Goal: Information Seeking & Learning: Learn about a topic

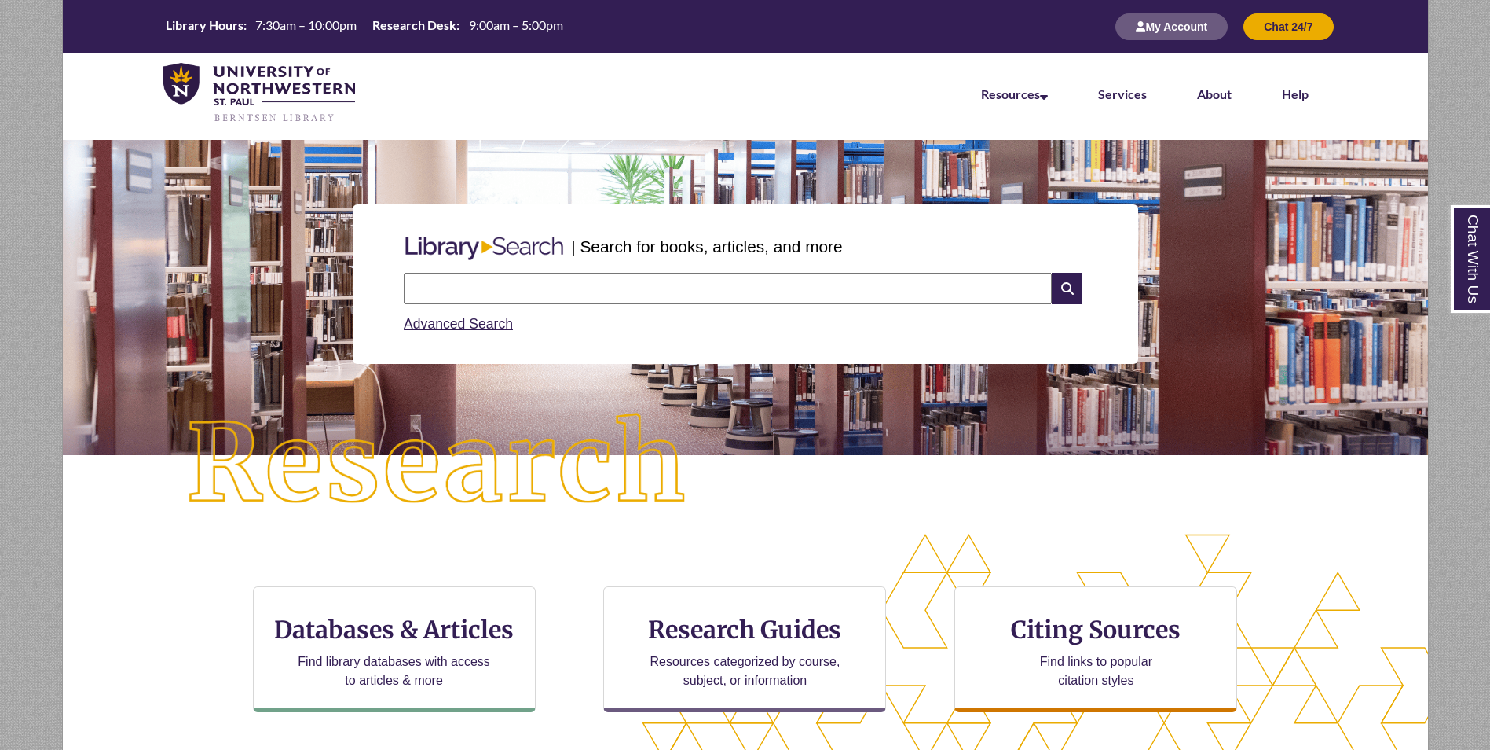
click at [518, 288] on input "text" at bounding box center [728, 288] width 648 height 31
type input "**********"
click at [1070, 293] on icon at bounding box center [1067, 288] width 30 height 31
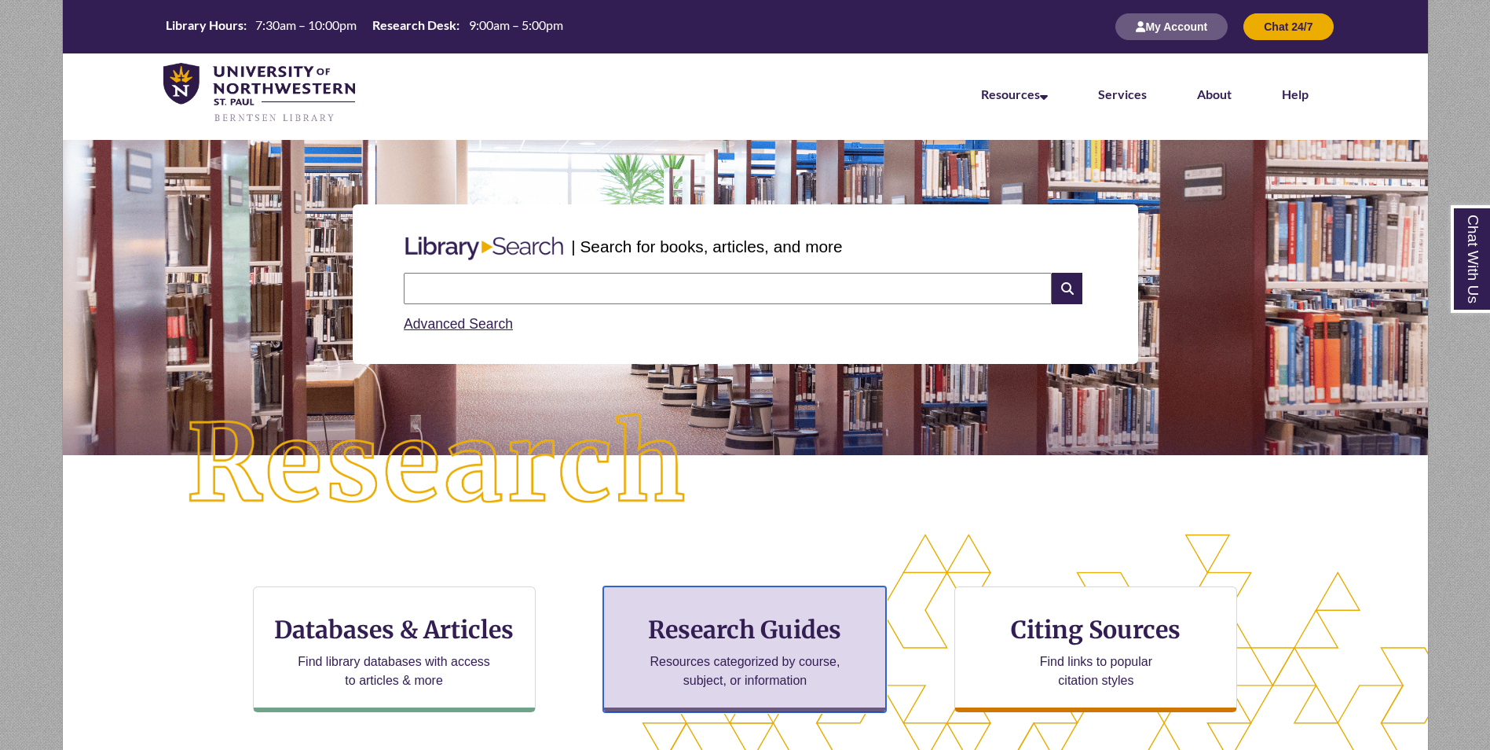
click at [728, 643] on h3 "Research Guides" at bounding box center [745, 629] width 256 height 30
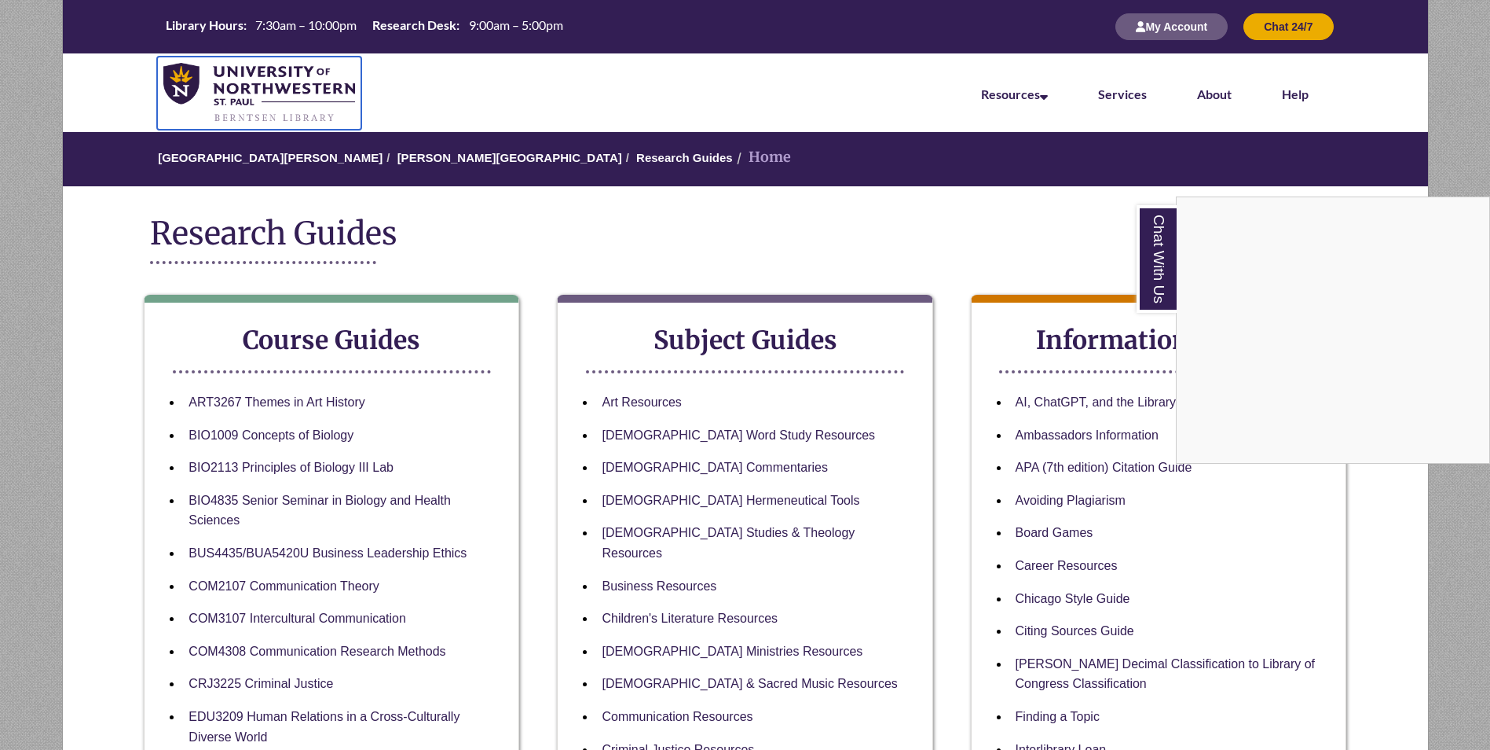
click at [261, 96] on img at bounding box center [259, 93] width 192 height 61
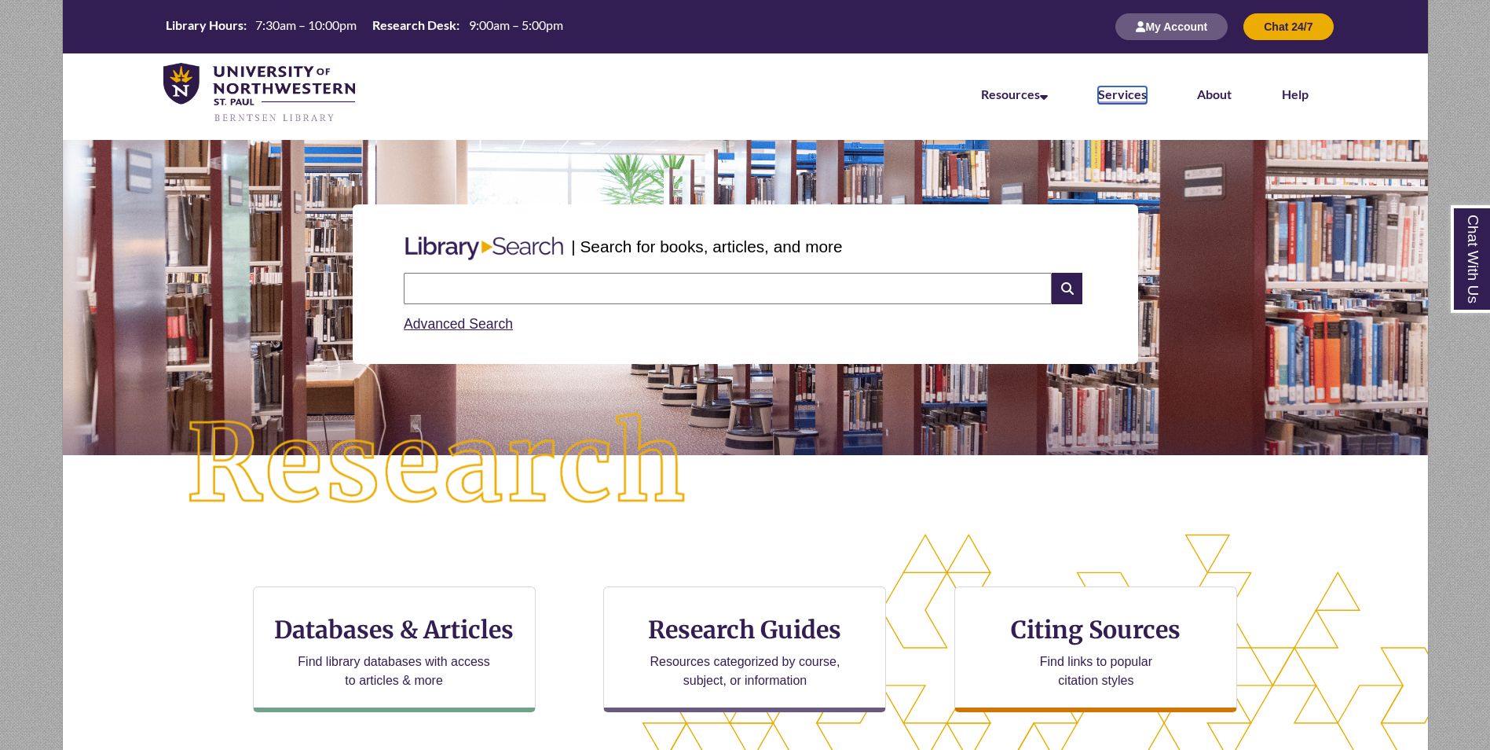
click at [1114, 93] on link "Services" at bounding box center [1122, 94] width 49 height 17
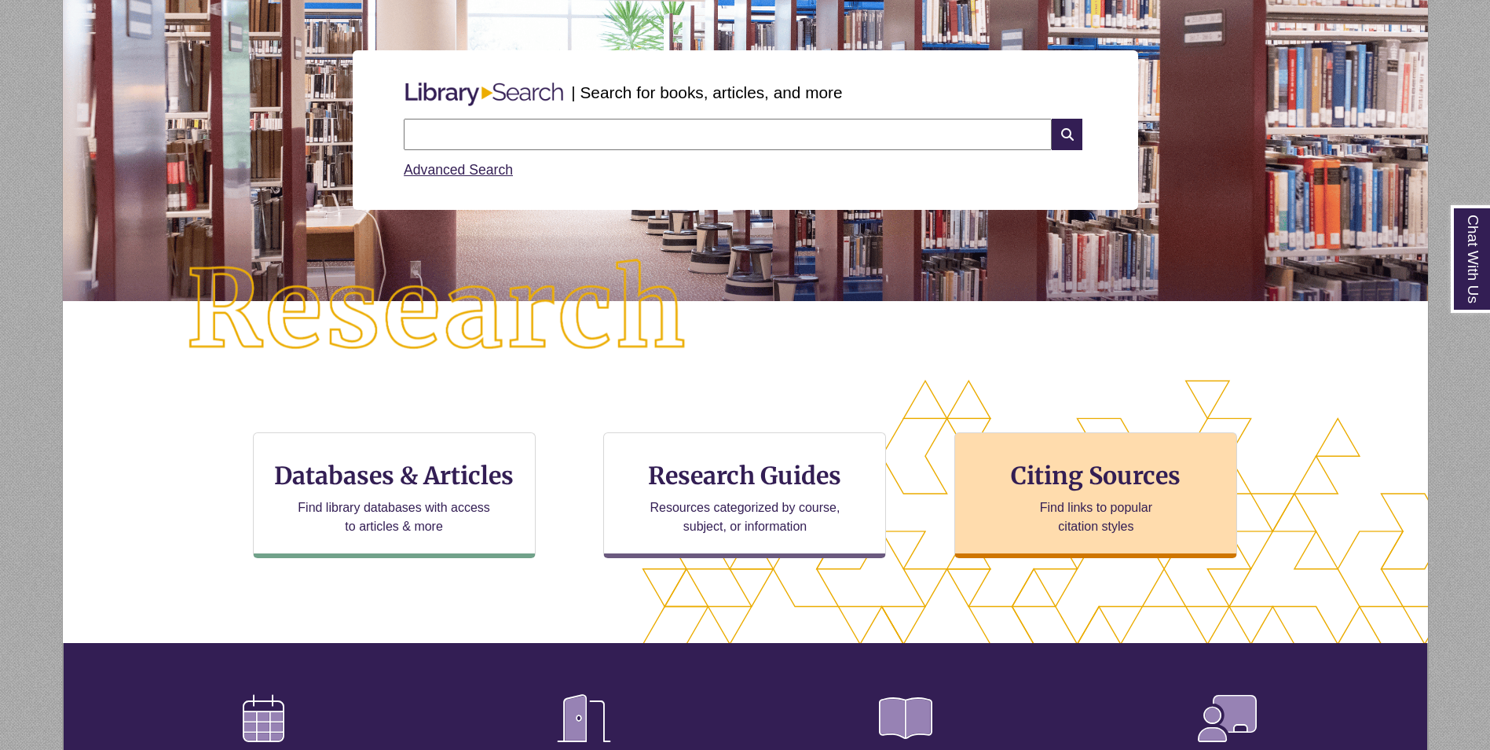
scroll to position [157, 0]
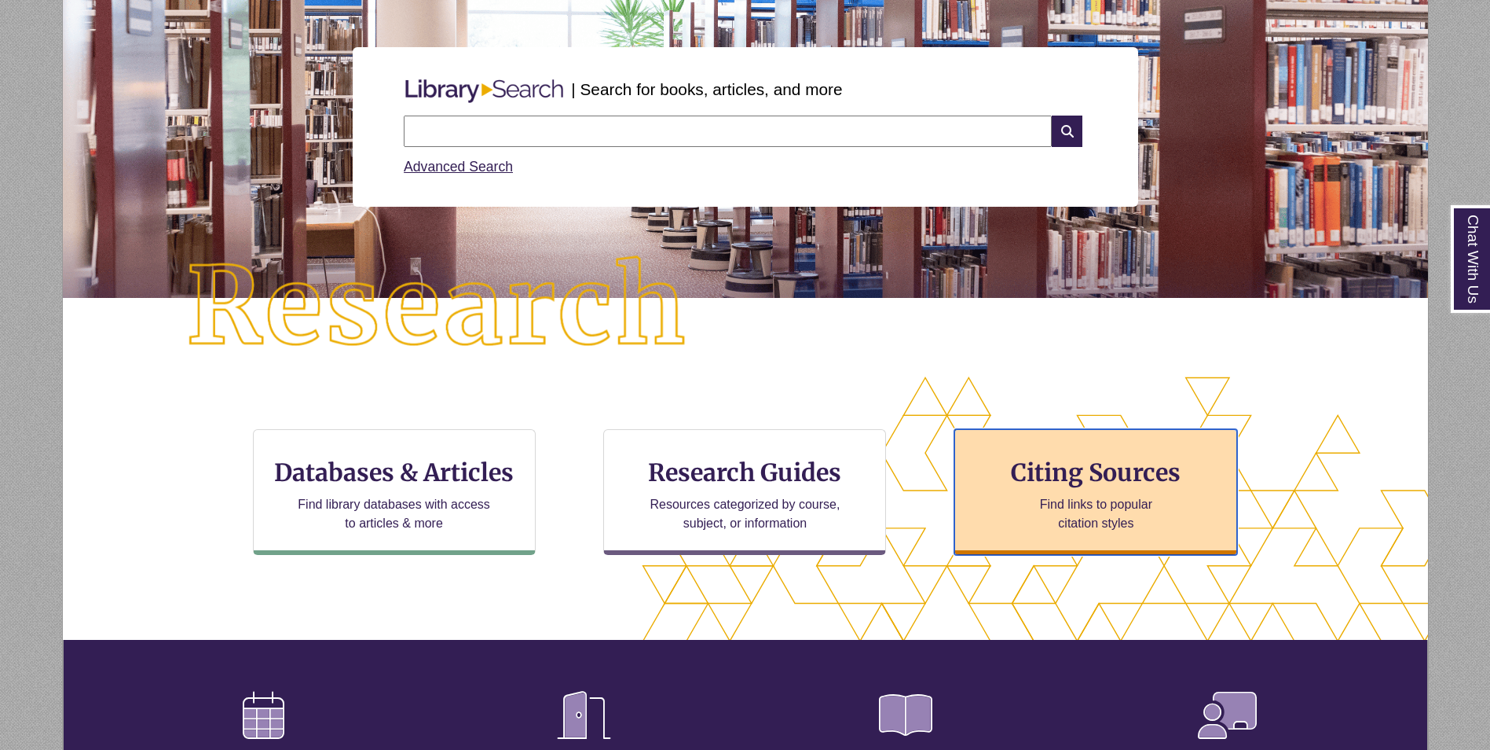
click at [1090, 503] on p "Find links to popular citation styles" at bounding box center [1096, 514] width 153 height 38
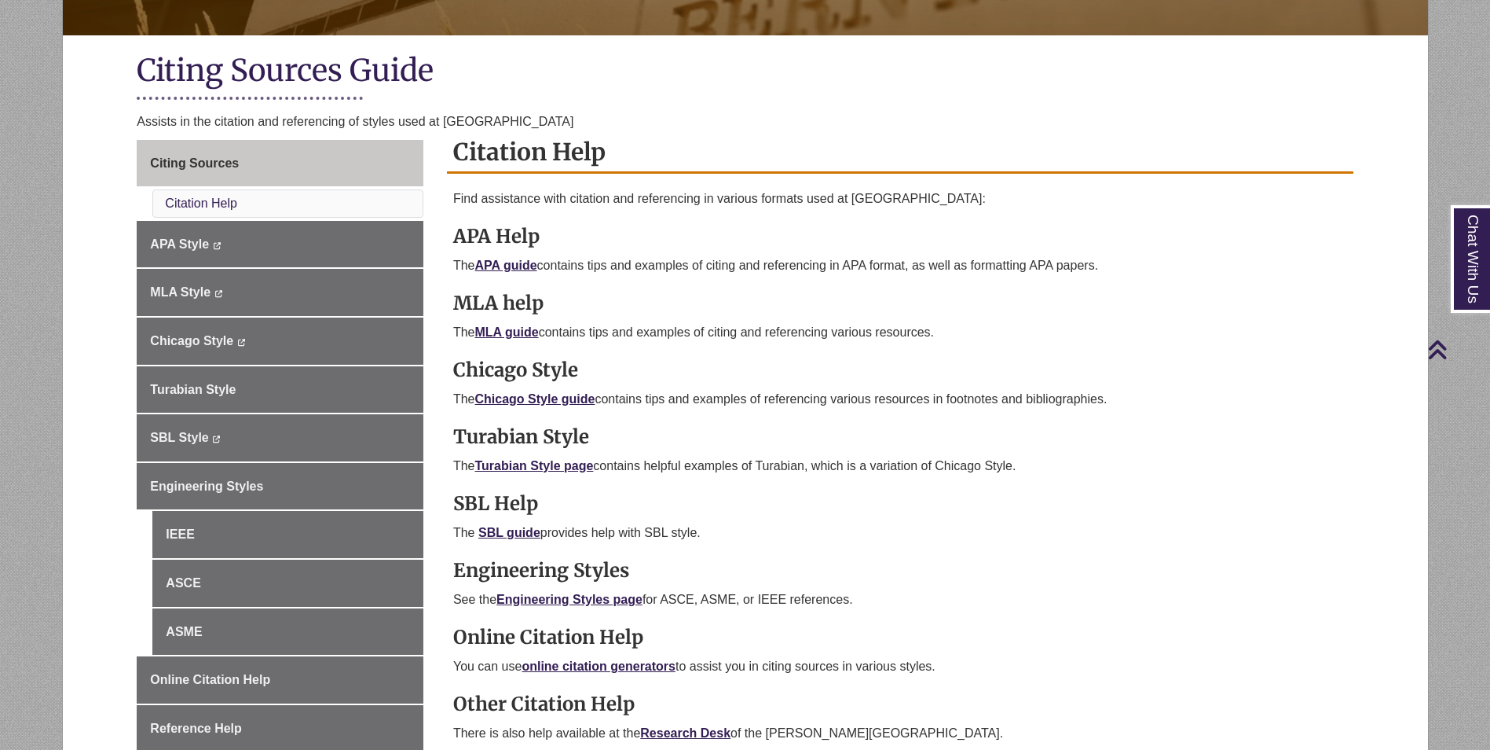
scroll to position [393, 0]
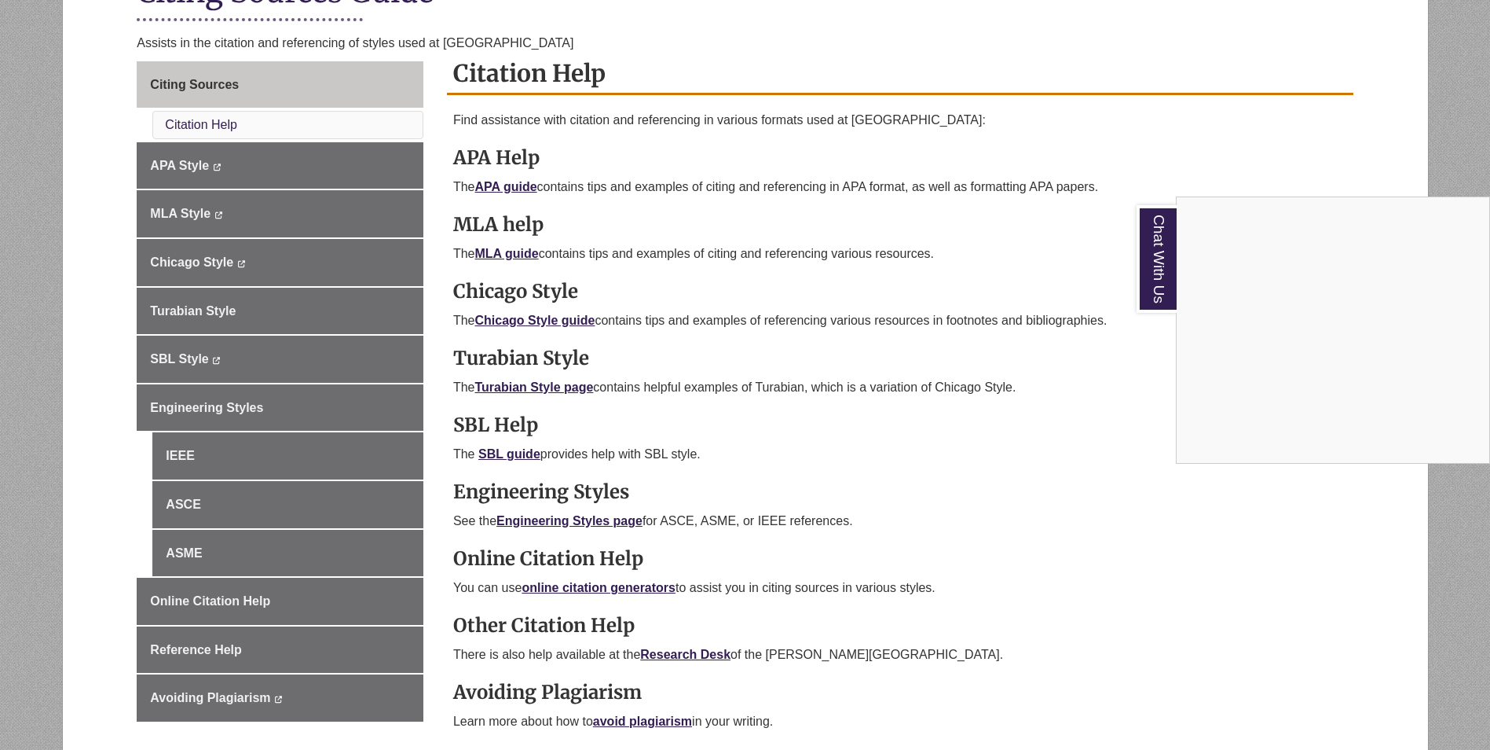
click at [503, 185] on div "Chat With Us" at bounding box center [745, 375] width 1490 height 750
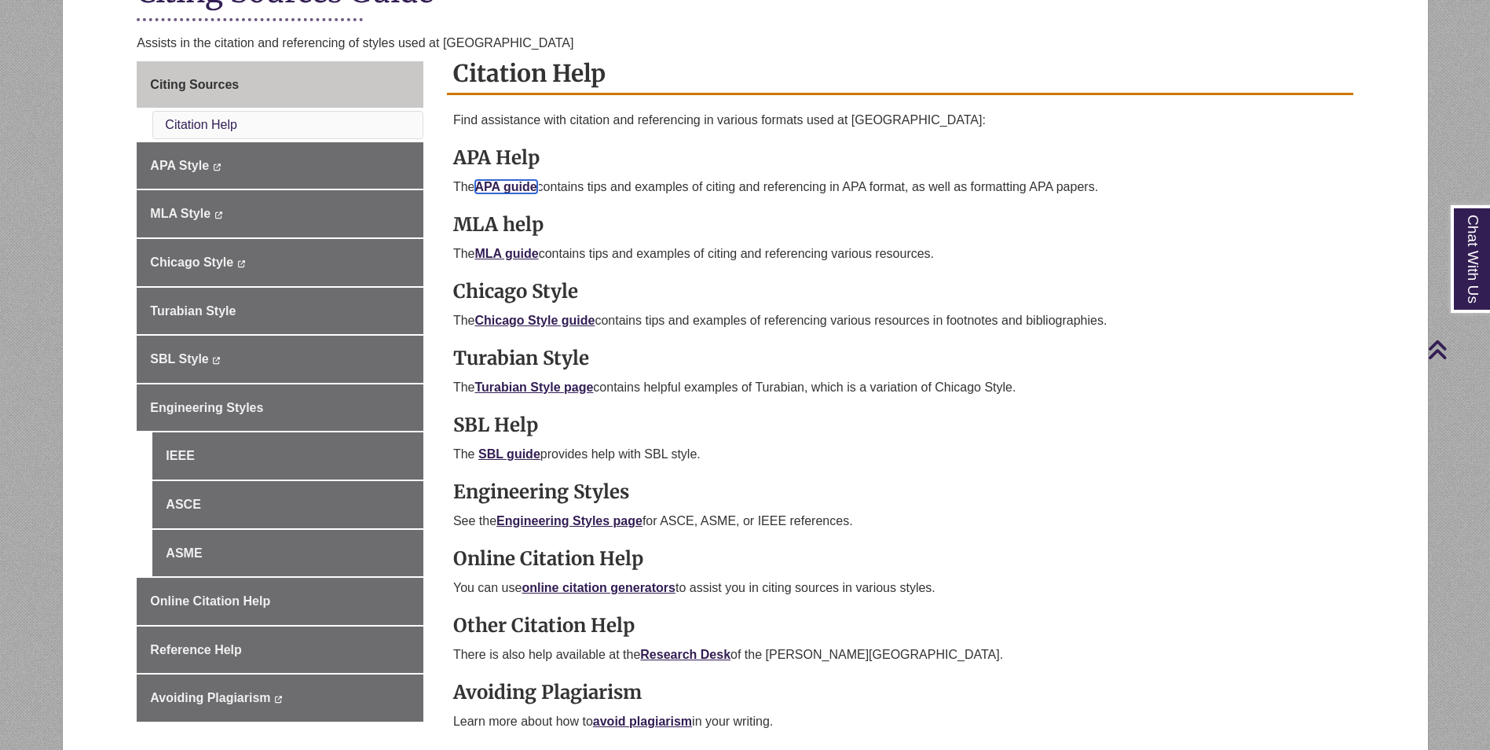
click at [504, 189] on link "APA guide" at bounding box center [506, 186] width 62 height 13
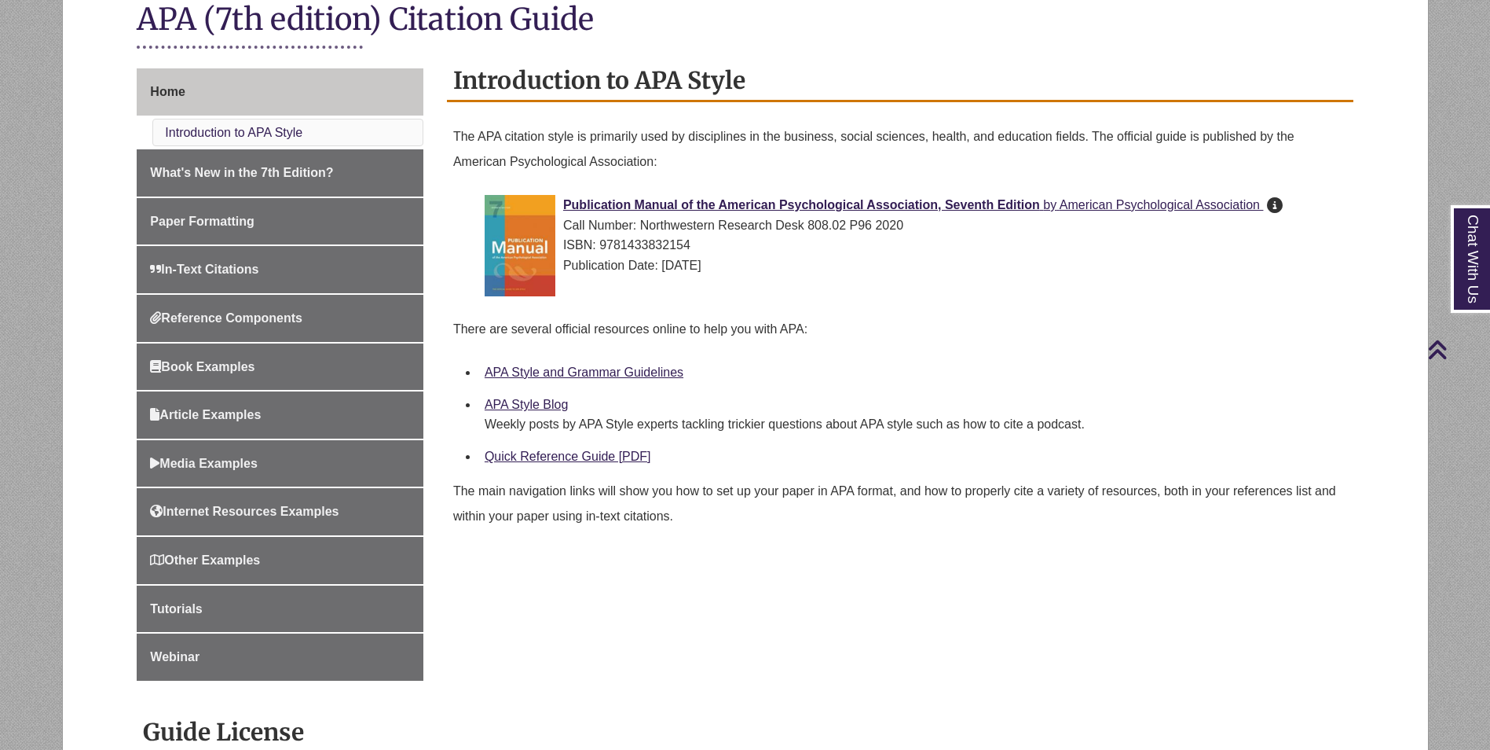
scroll to position [471, 0]
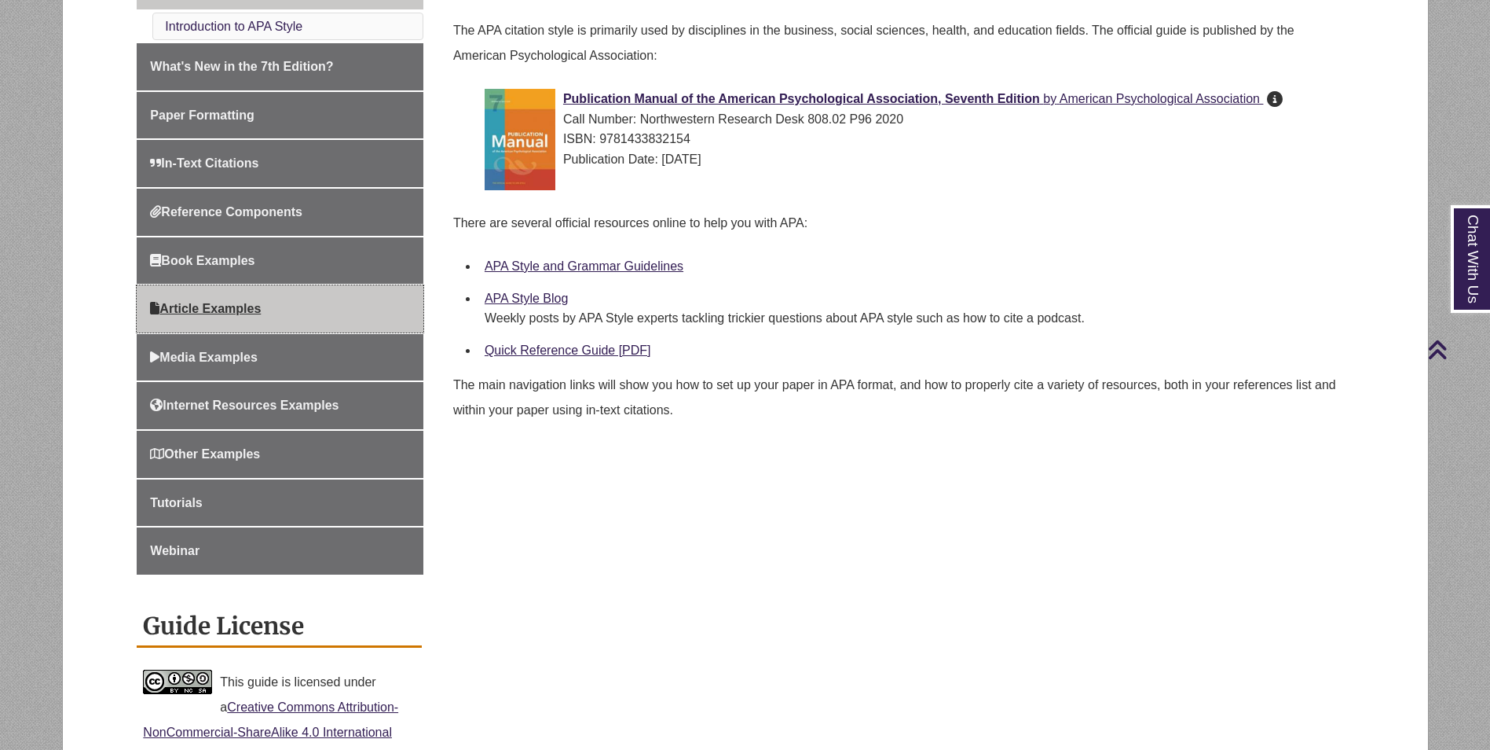
click at [261, 303] on span "Article Examples" at bounding box center [205, 308] width 111 height 13
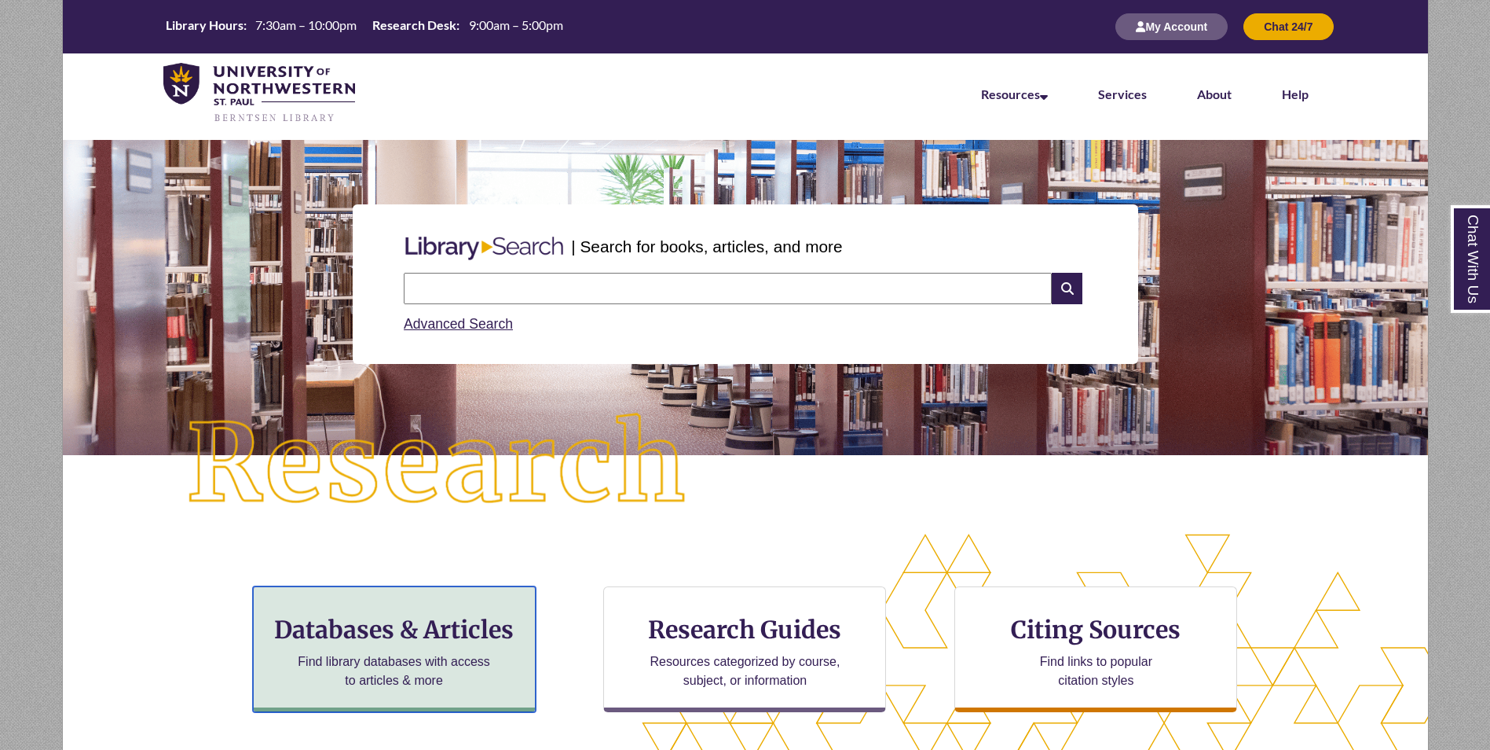
click at [410, 637] on h3 "Databases & Articles" at bounding box center [394, 629] width 256 height 30
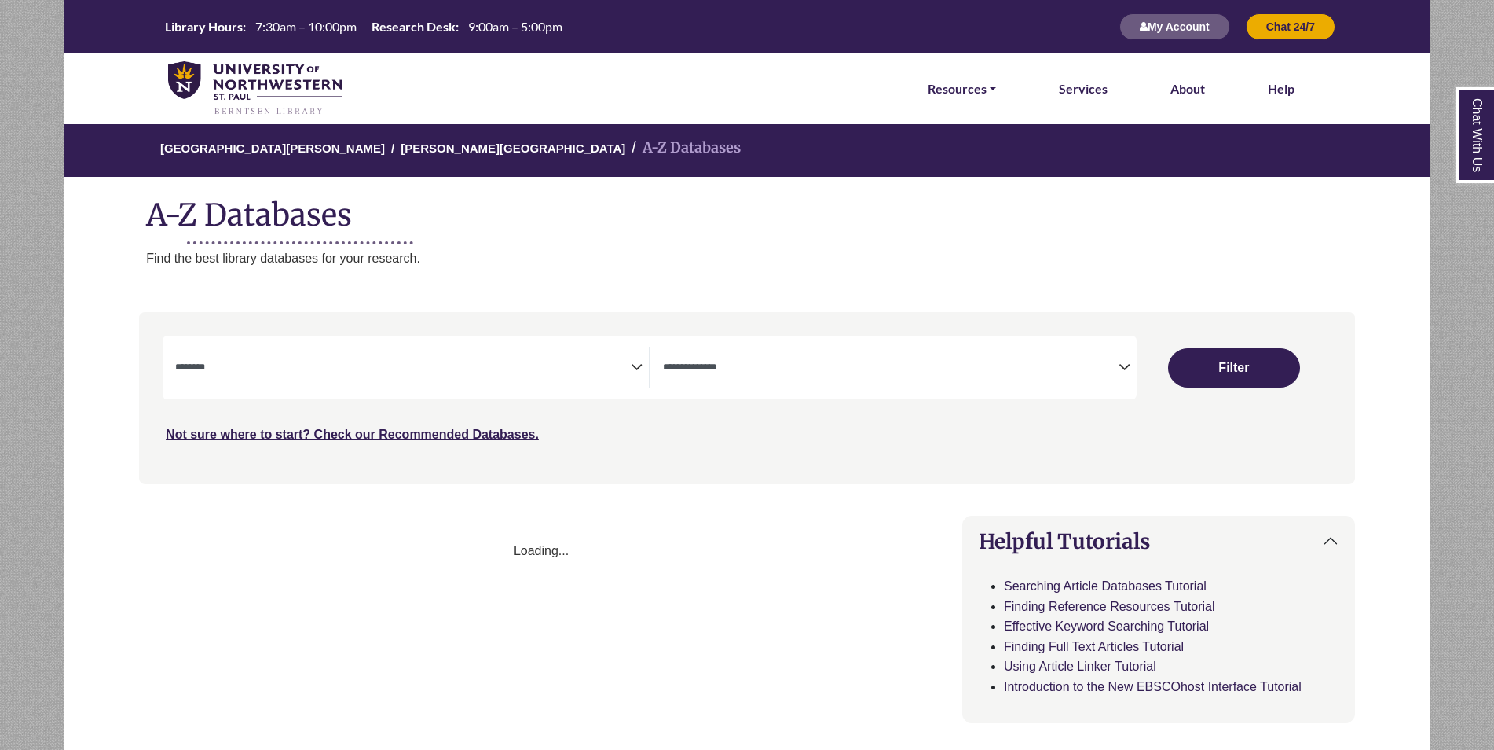
select select "Database Subject Filter"
select select "Database Types Filter"
select select "Database Subject Filter"
select select "Database Types Filter"
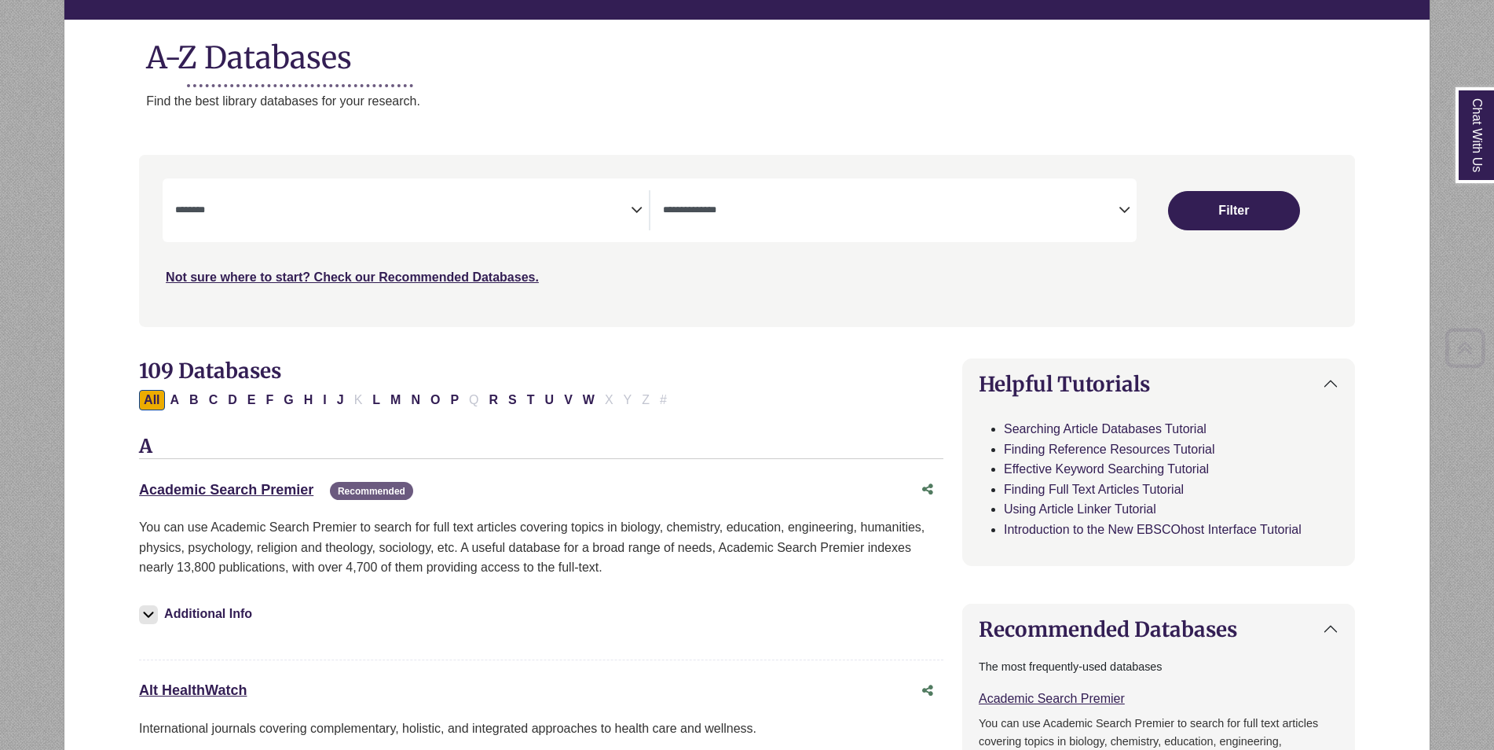
scroll to position [79, 0]
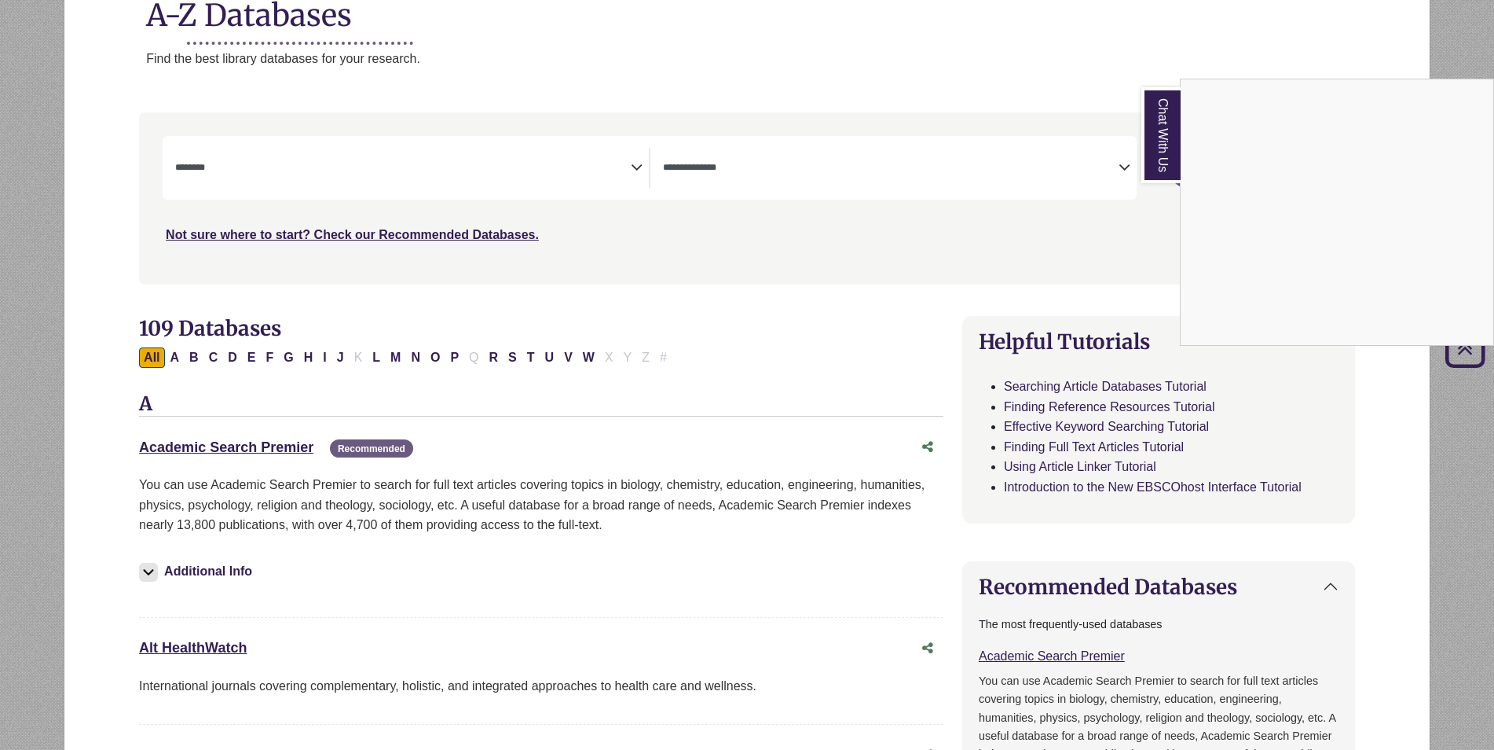
scroll to position [0, 0]
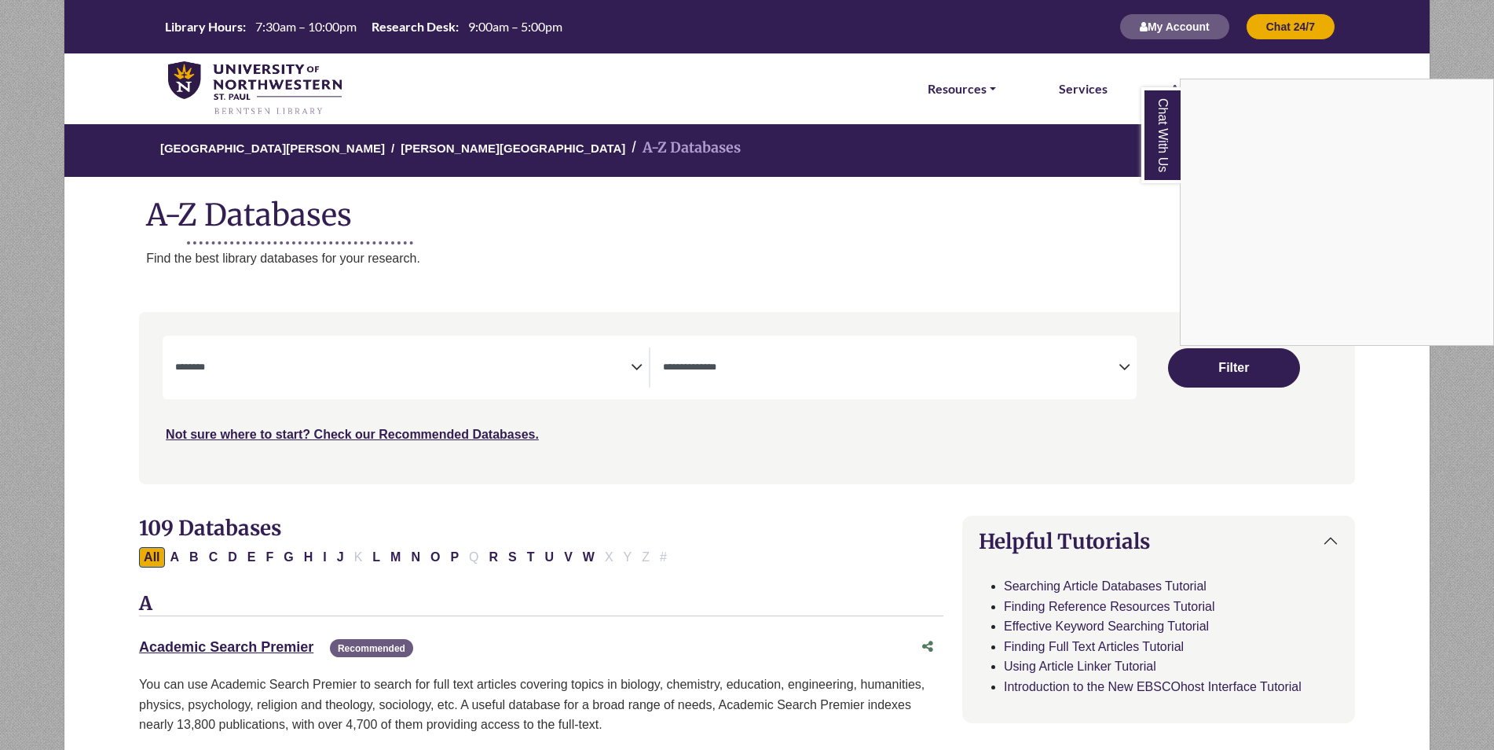
click at [1168, 156] on link "Chat With Us" at bounding box center [1161, 135] width 39 height 96
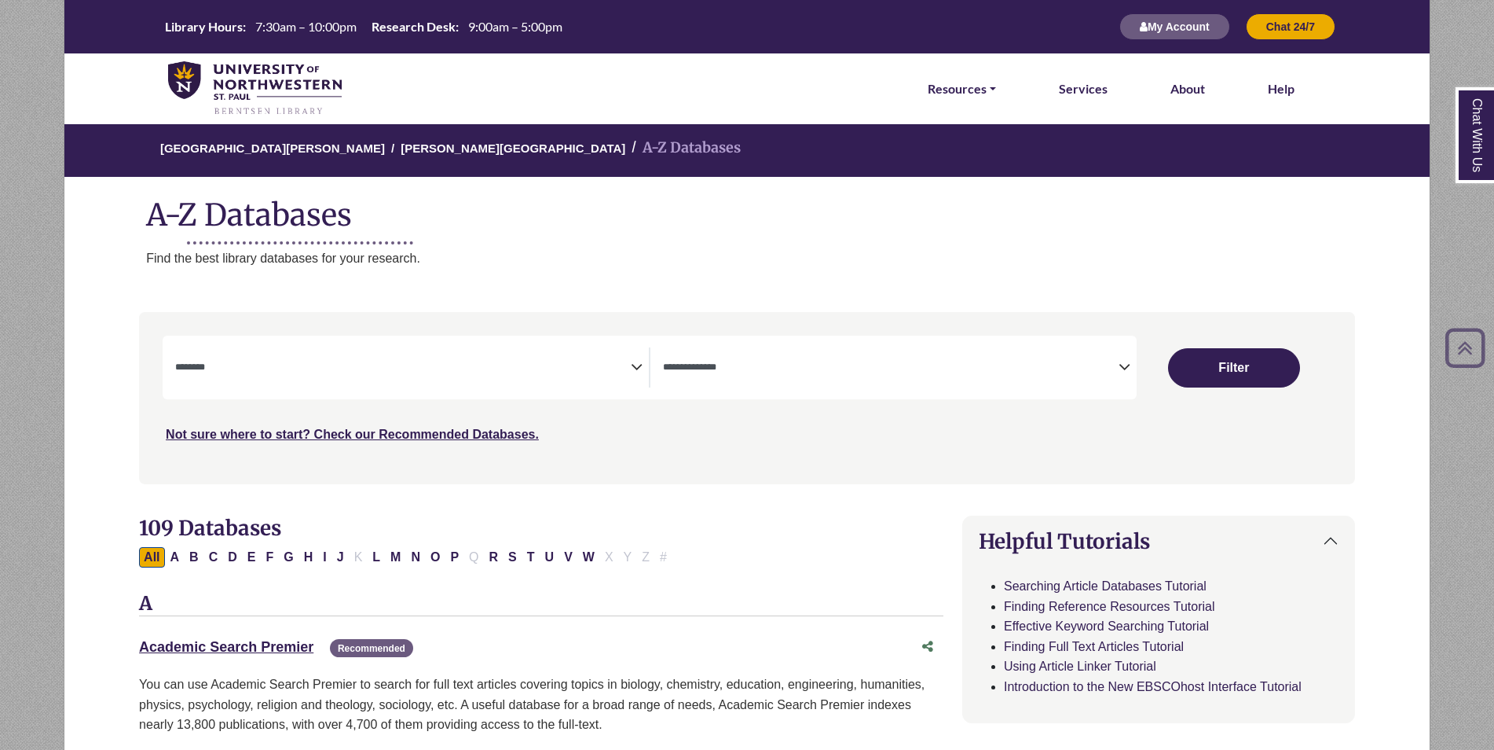
click at [398, 350] on span "Search filters" at bounding box center [403, 367] width 456 height 40
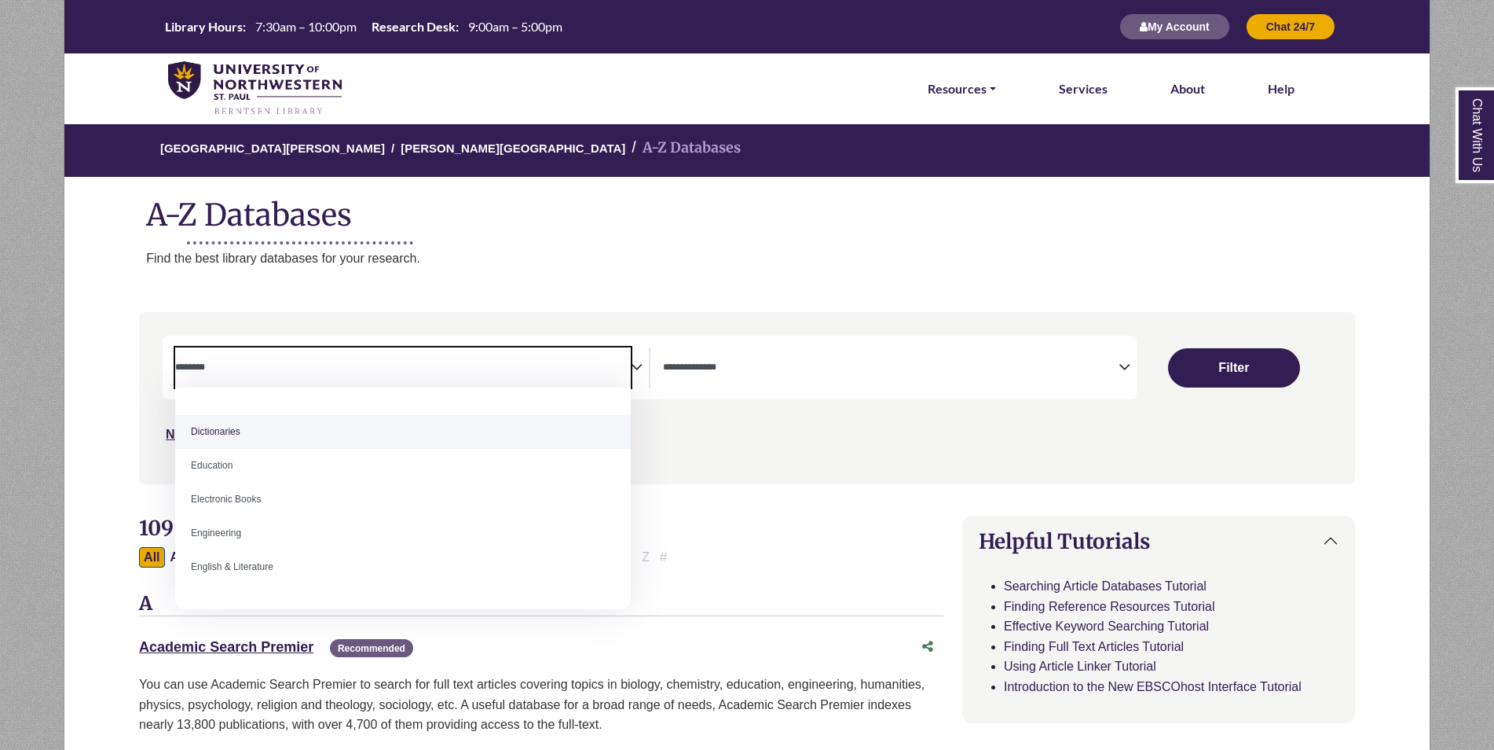
scroll to position [550, 0]
select select "*****"
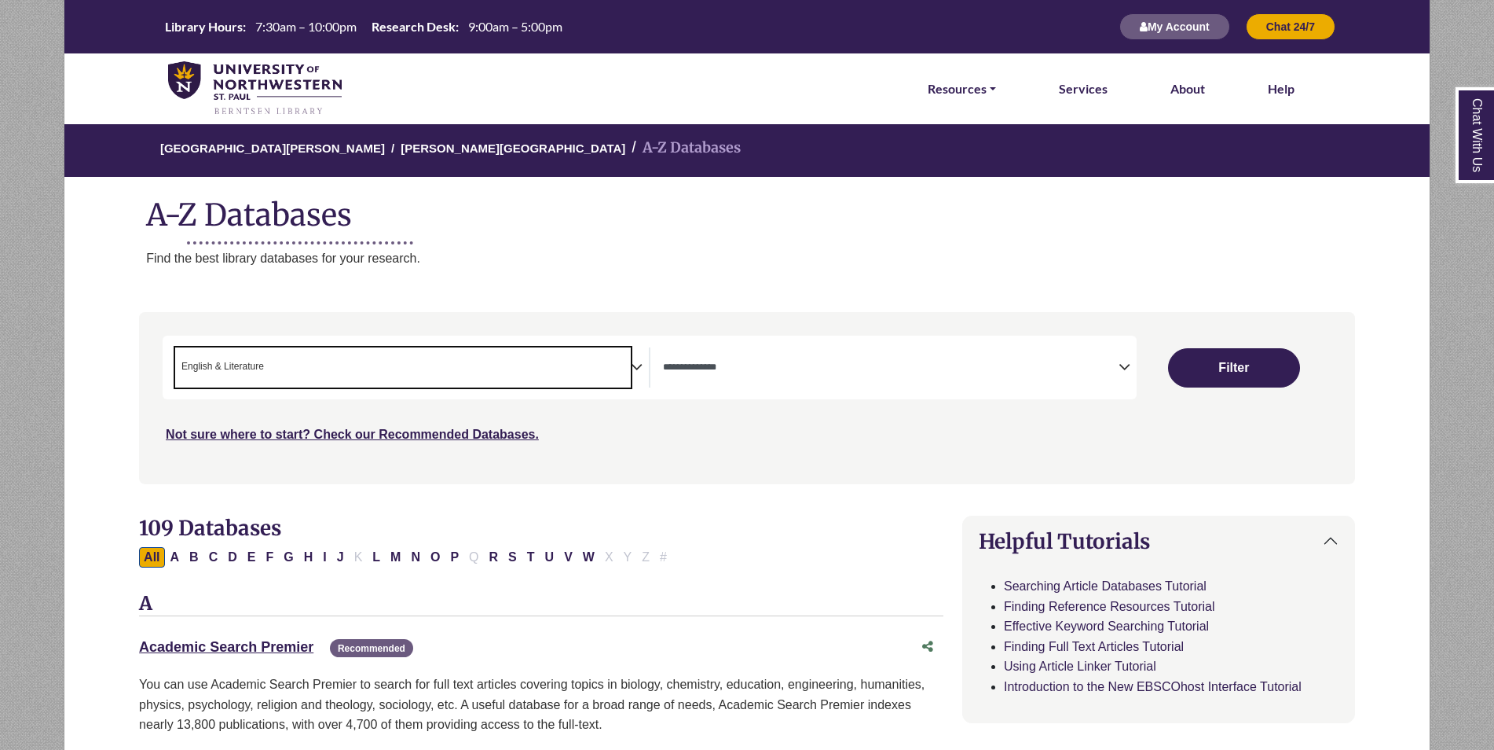
click at [857, 374] on textarea "Search" at bounding box center [891, 368] width 456 height 13
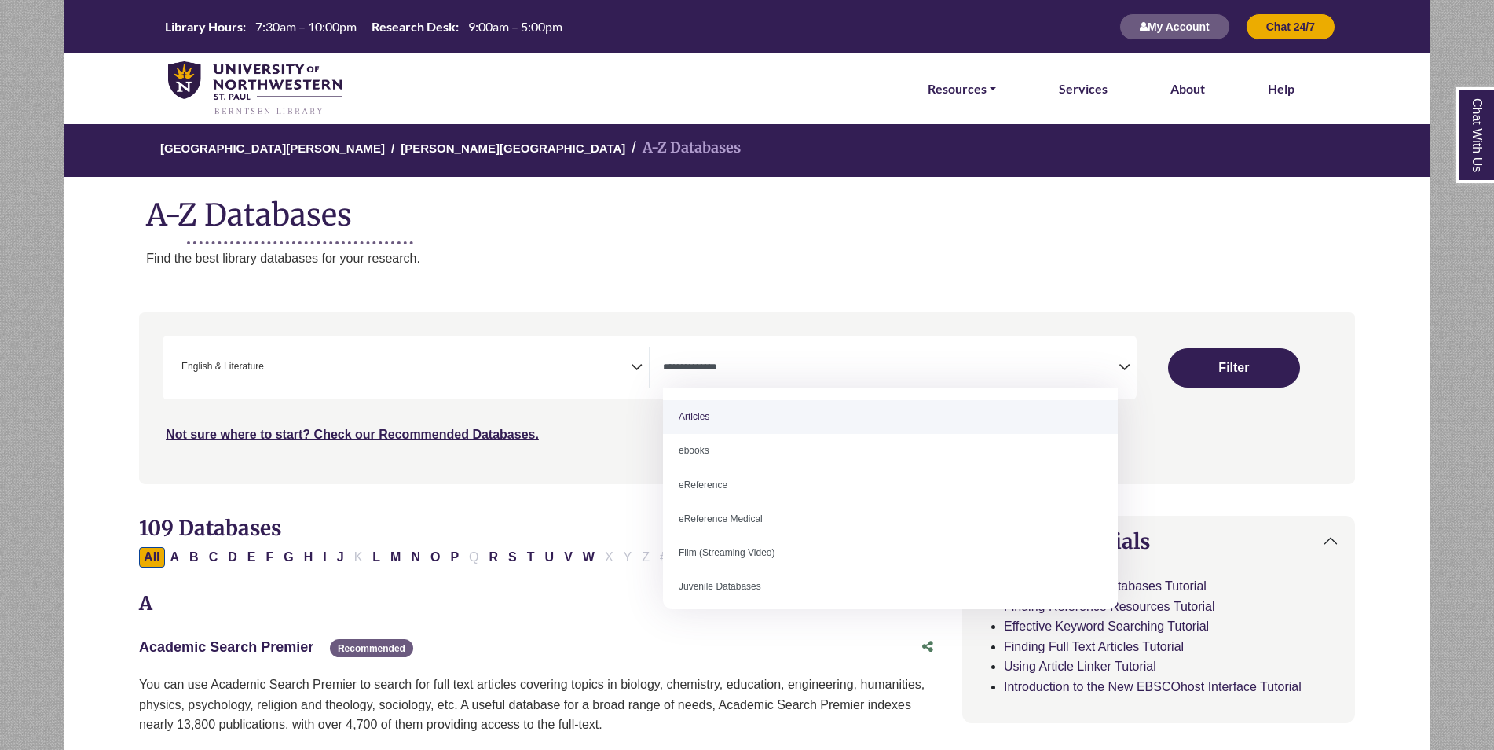
select select "*****"
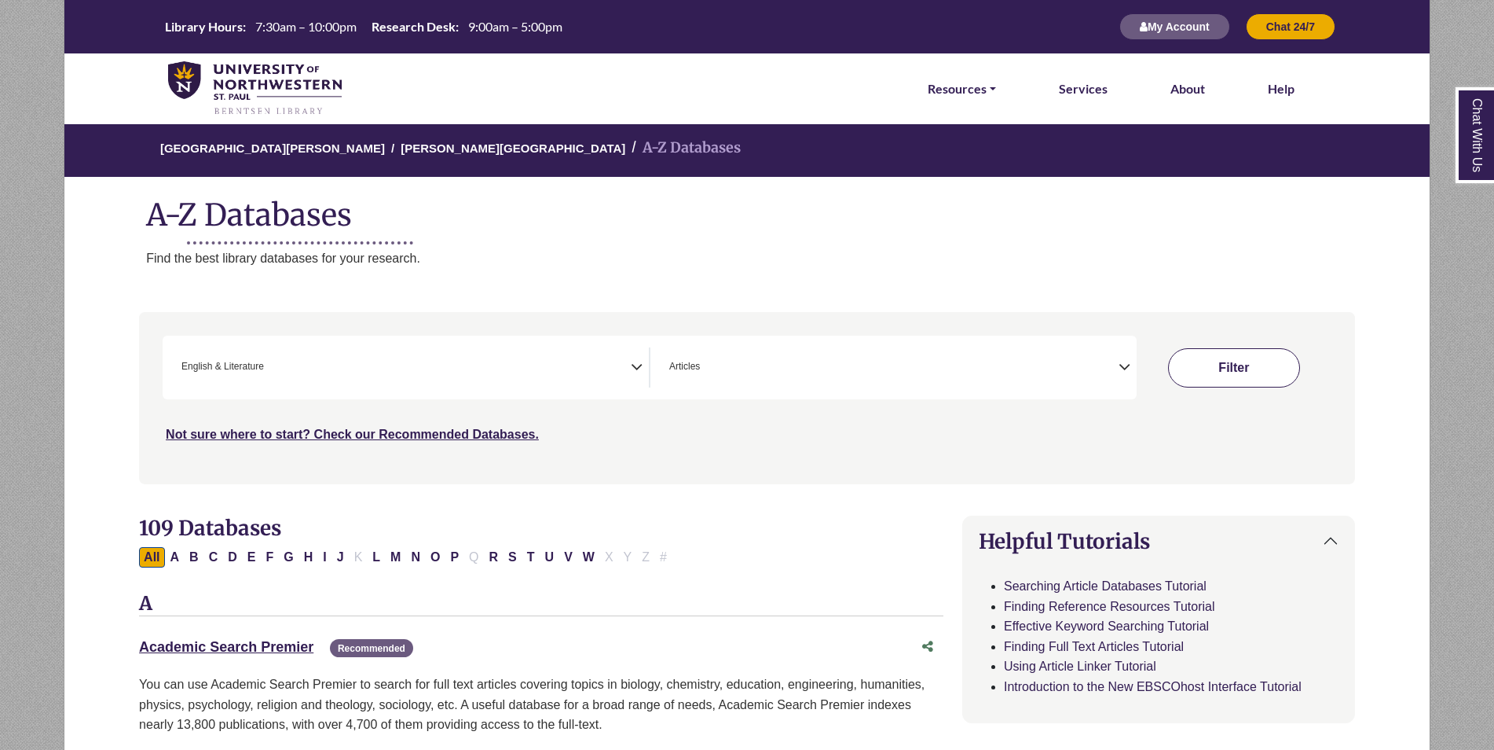
click at [1256, 353] on button "Filter" at bounding box center [1234, 367] width 132 height 39
